Goal: Transaction & Acquisition: Purchase product/service

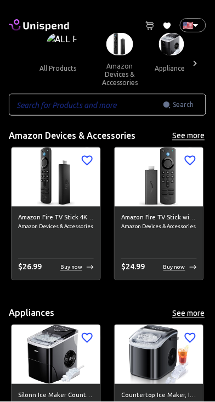
click at [134, 33] on span "amazon devices & accessories" at bounding box center [119, 60] width 53 height 55
click at [153, 170] on img at bounding box center [159, 177] width 89 height 59
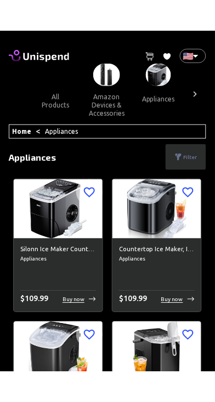
scroll to position [0, 10]
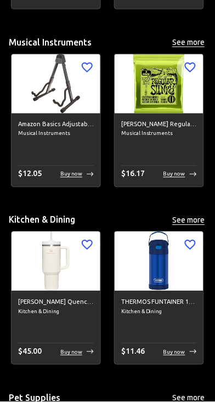
scroll to position [3311, 0]
